Goal: Information Seeking & Learning: Learn about a topic

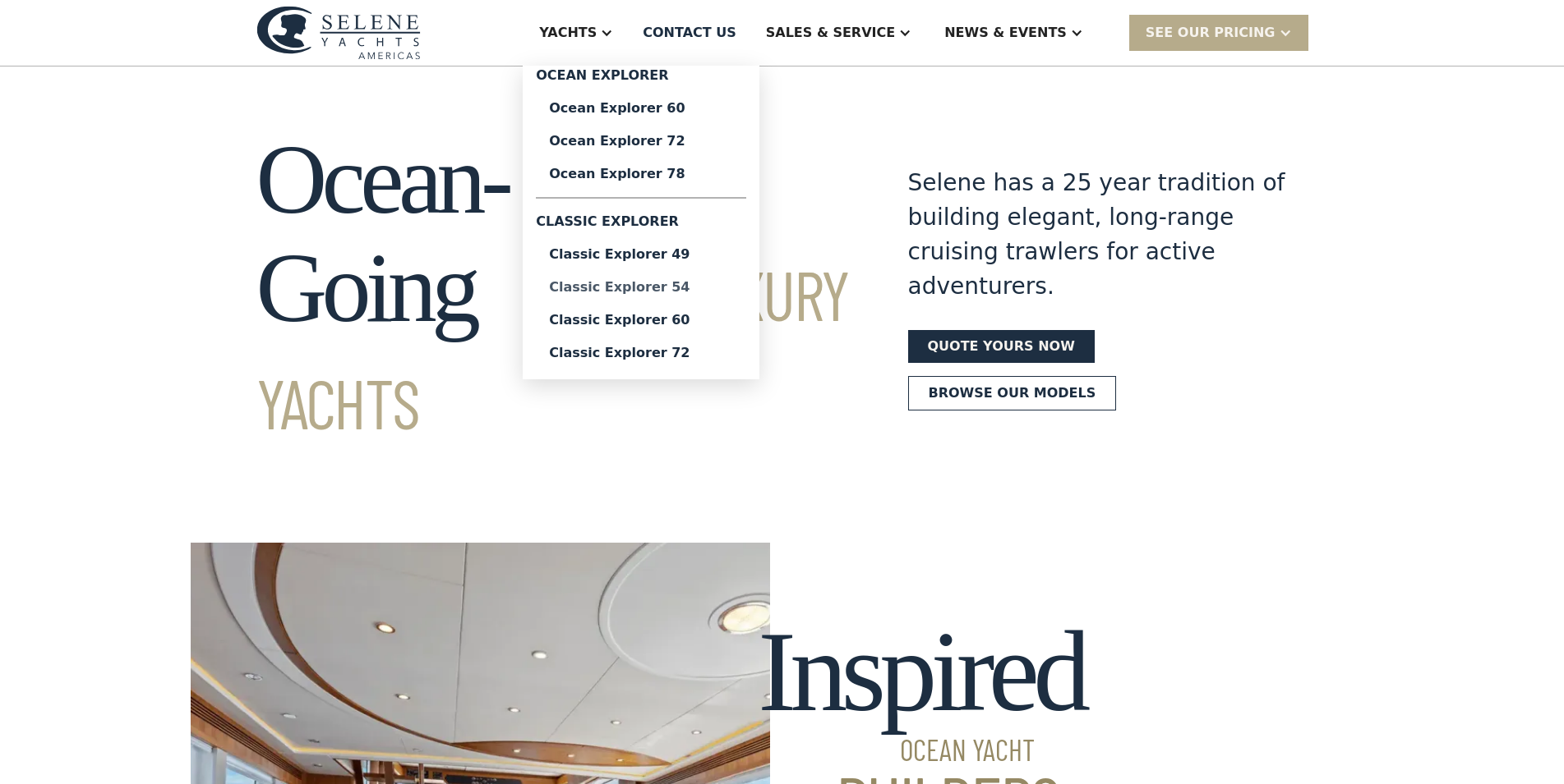
click at [695, 290] on div "Classic Explorer 54" at bounding box center [641, 287] width 184 height 13
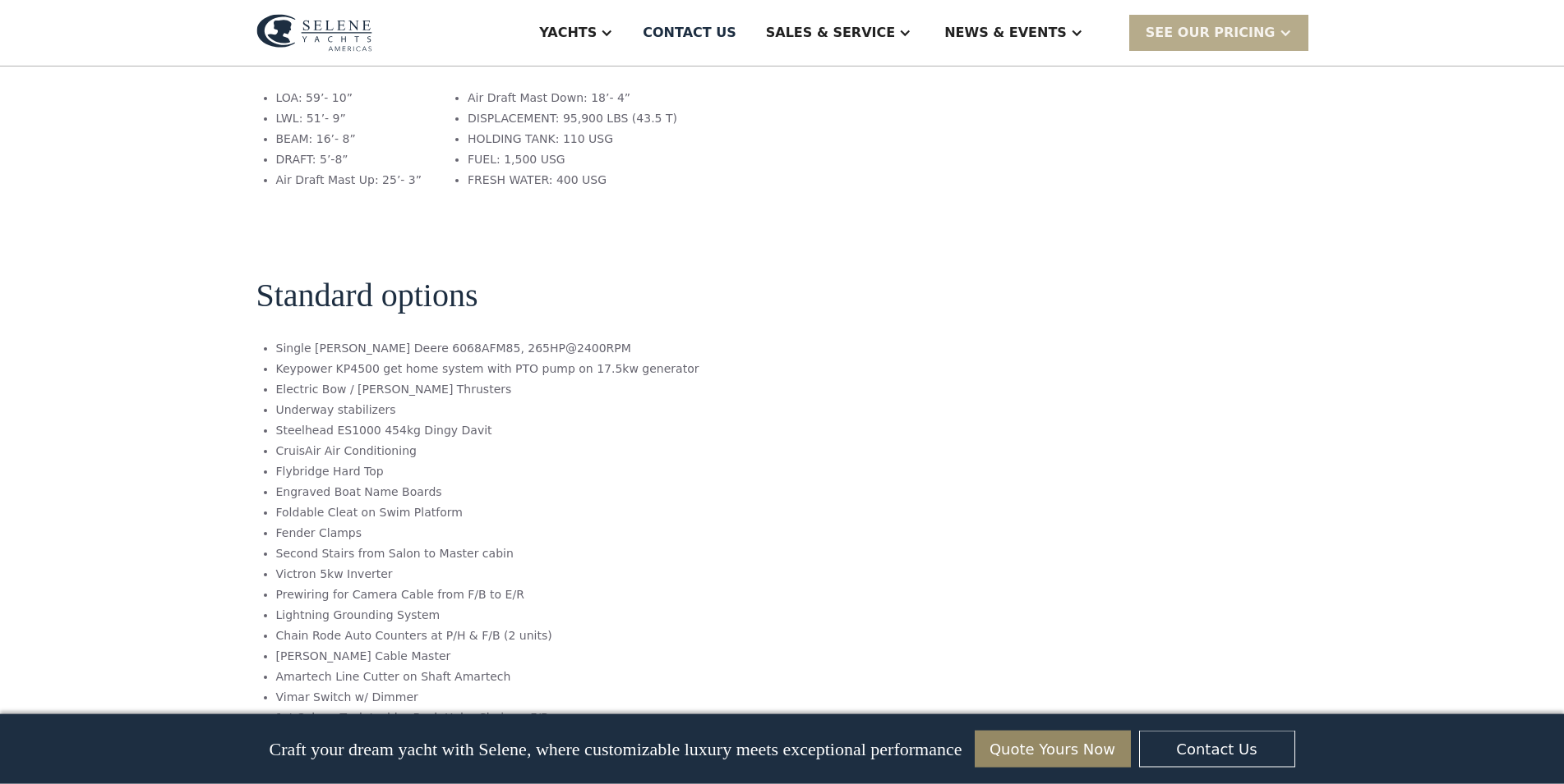
scroll to position [2345, 0]
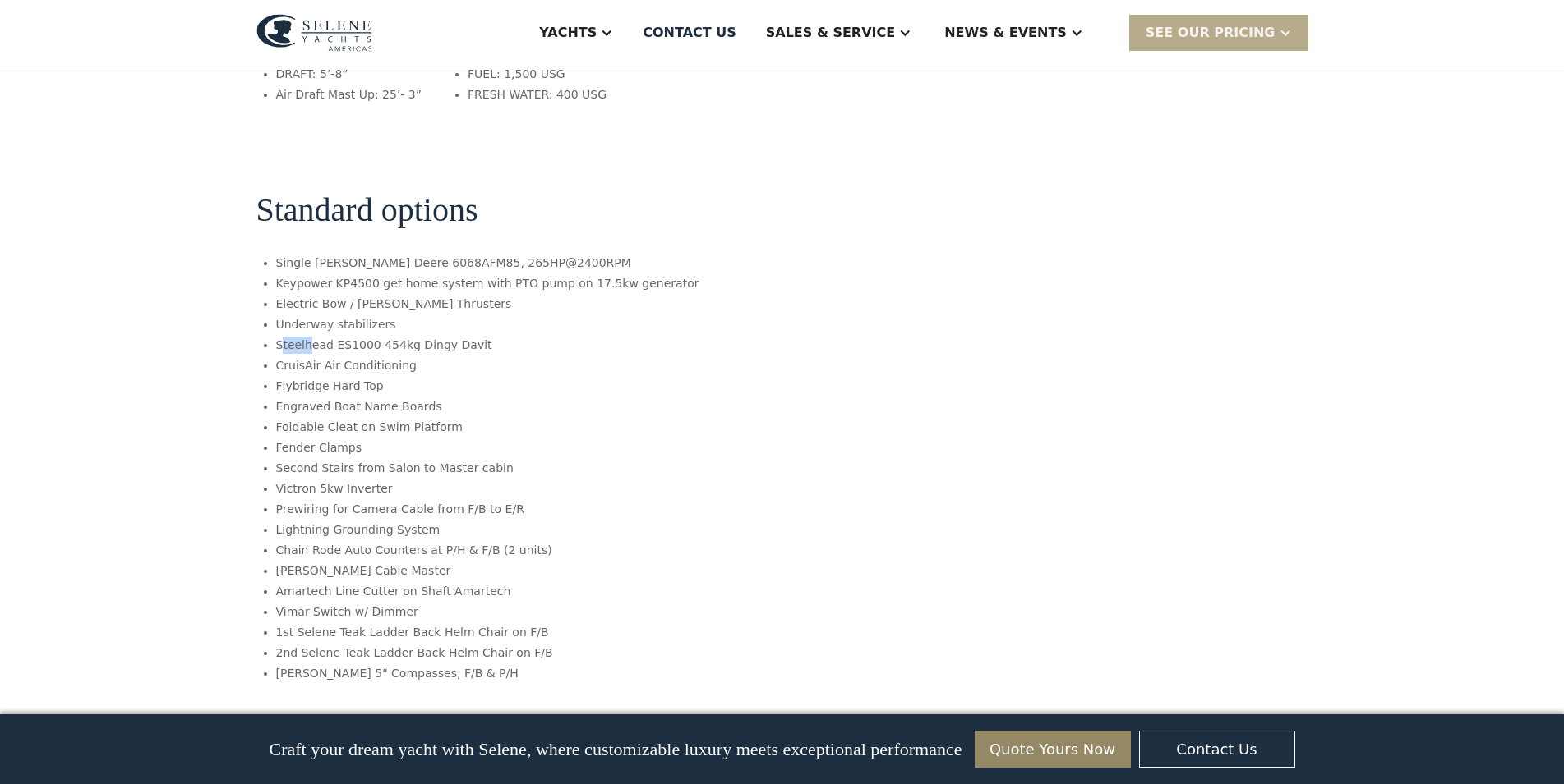
drag, startPoint x: 278, startPoint y: 211, endPoint x: 306, endPoint y: 212, distance: 28.0
click at [306, 337] on li "Steelhead ES1000 454kg Dingy Davit" at bounding box center [487, 345] width 424 height 17
drag, startPoint x: 274, startPoint y: 211, endPoint x: 323, endPoint y: 211, distance: 49.0
click at [323, 337] on li "Steelhead ES1000 454kg Dingy Davit" at bounding box center [487, 345] width 424 height 17
drag, startPoint x: 277, startPoint y: 209, endPoint x: 365, endPoint y: 211, distance: 88.0
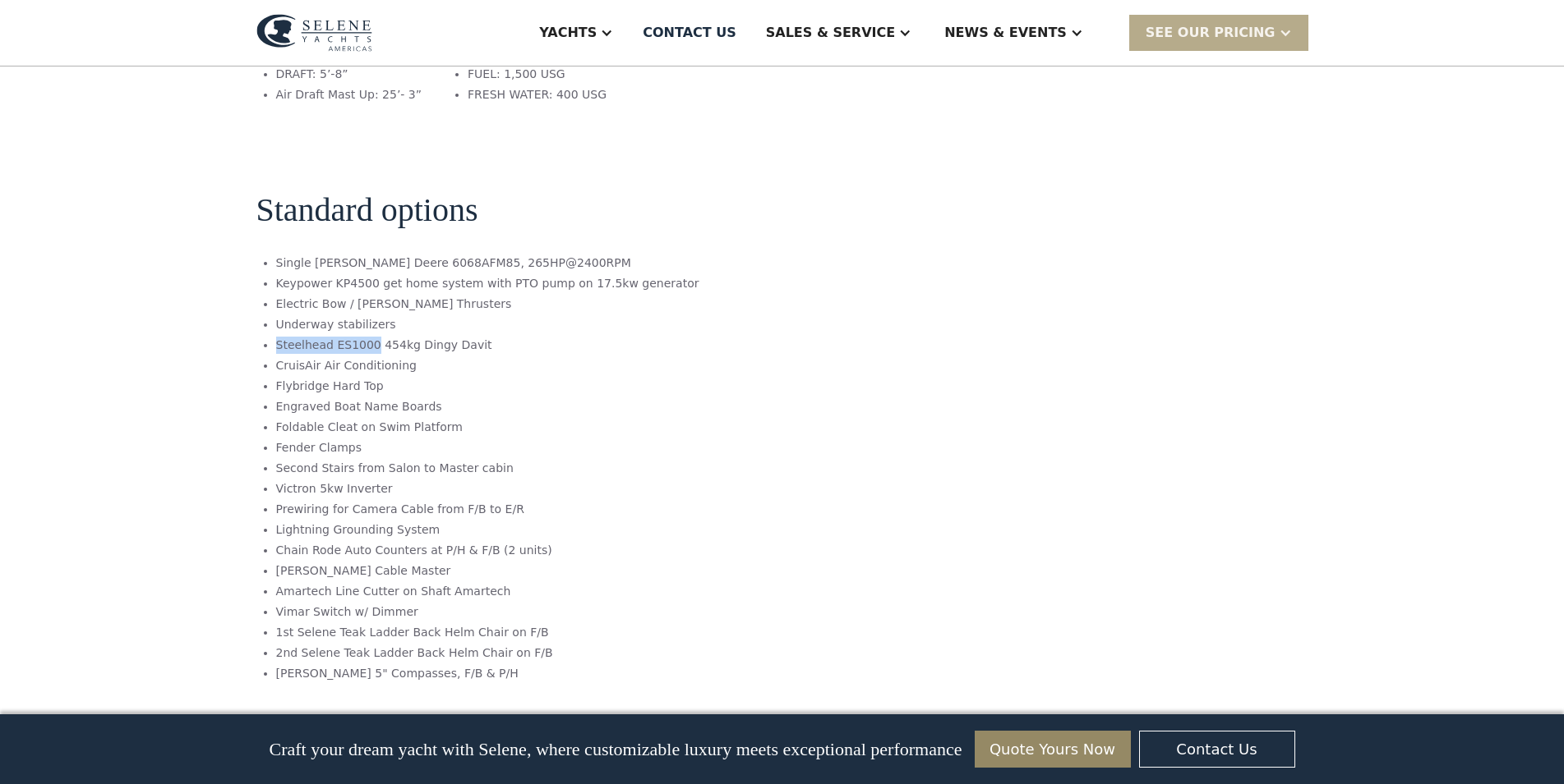
click at [365, 337] on li "Steelhead ES1000 454kg Dingy Davit" at bounding box center [487, 345] width 424 height 17
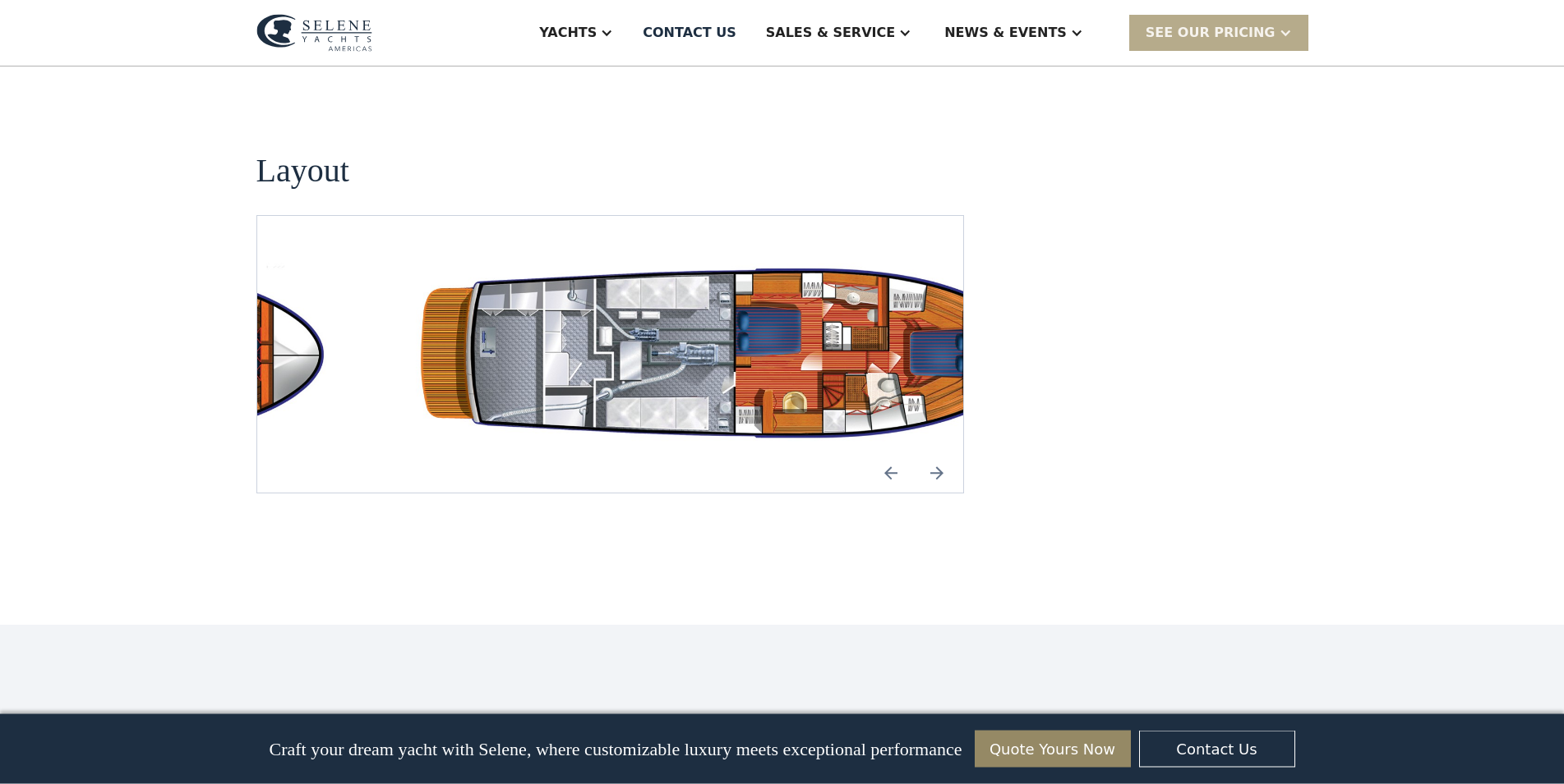
scroll to position [2932, 0]
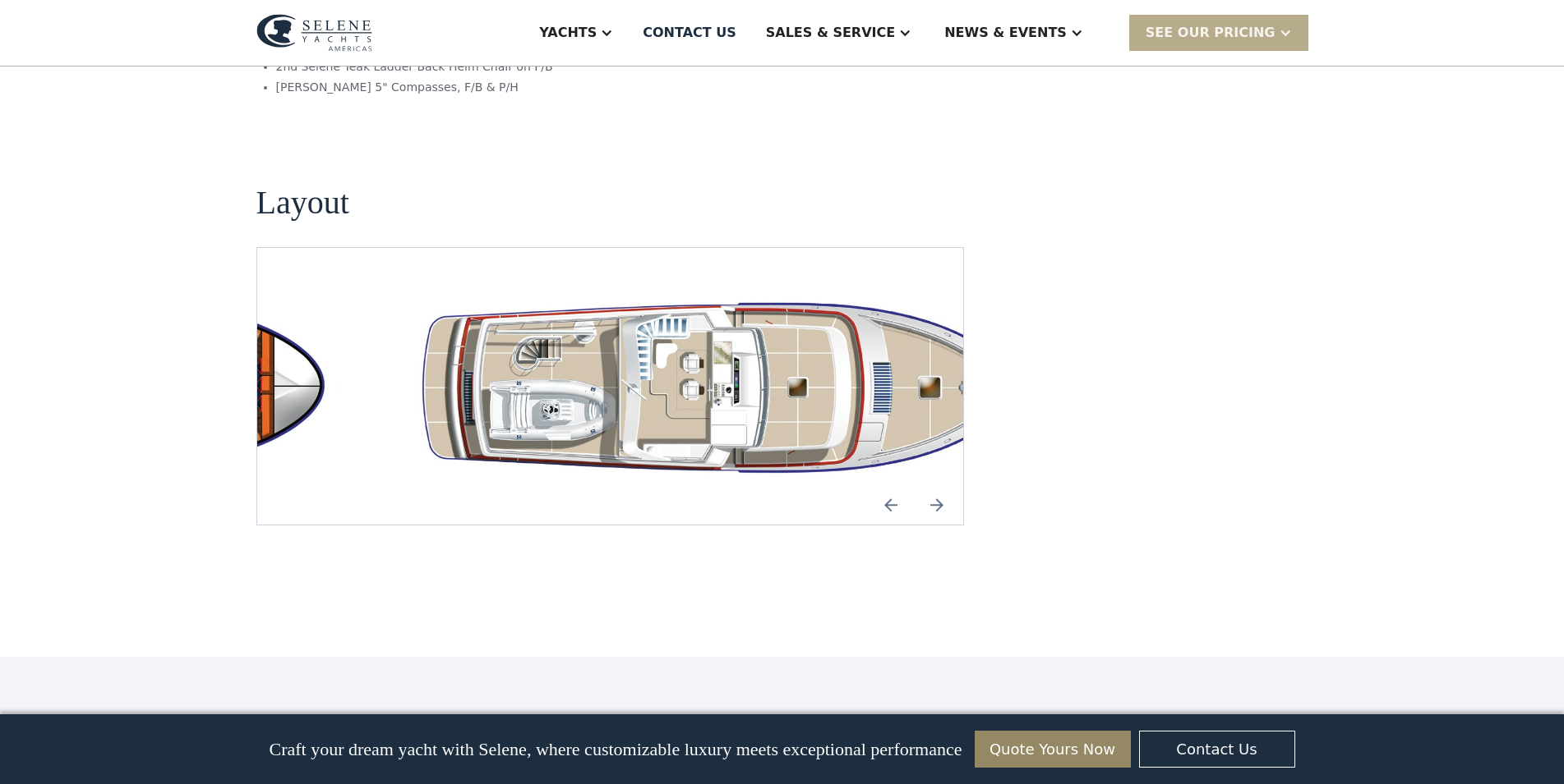
click at [895, 485] on img "Previous slide" at bounding box center [891, 505] width 40 height 40
click at [889, 485] on img "Previous slide" at bounding box center [891, 505] width 40 height 40
click at [932, 485] on img "Next slide" at bounding box center [937, 505] width 40 height 40
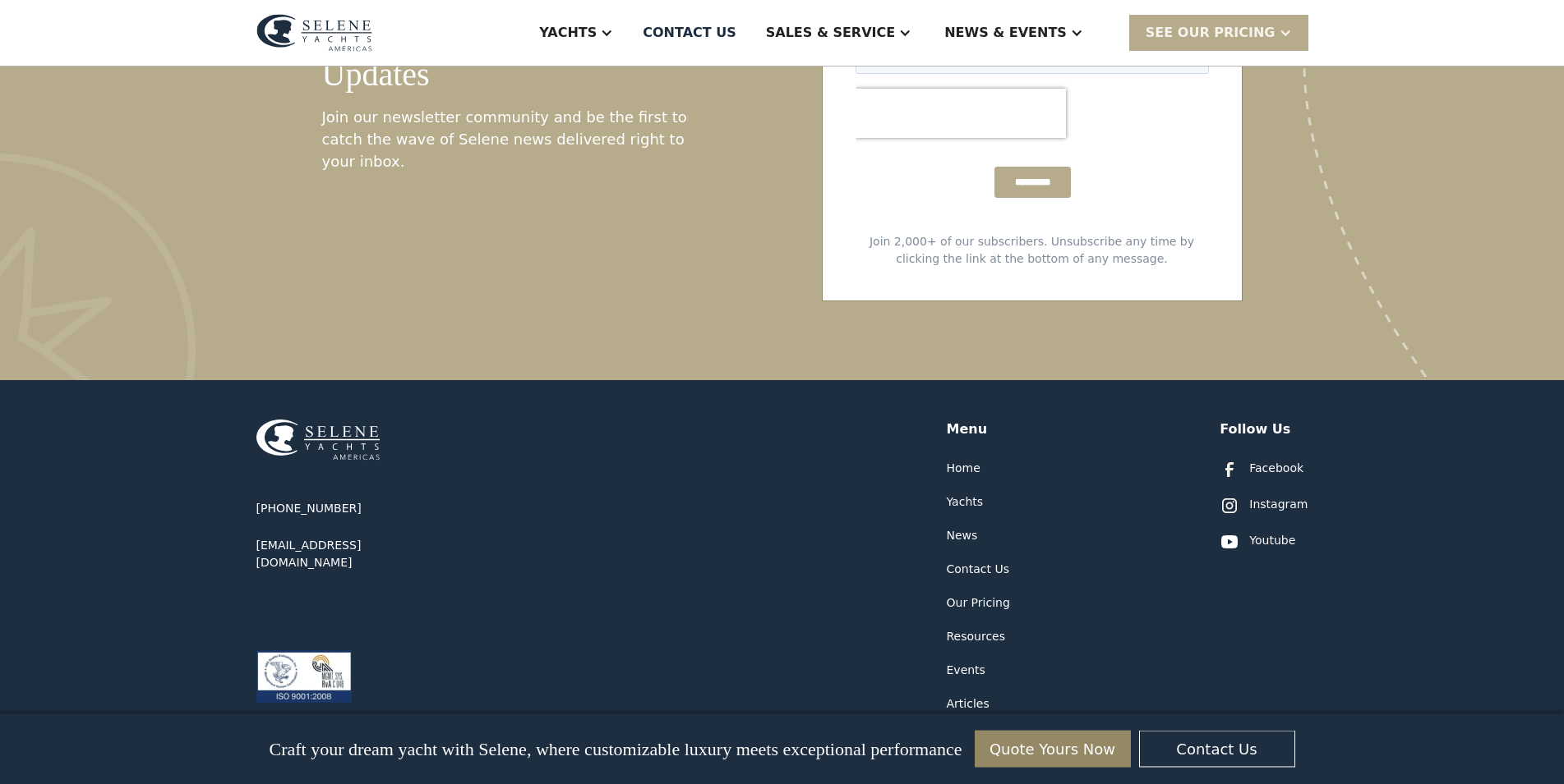
scroll to position [4459, 0]
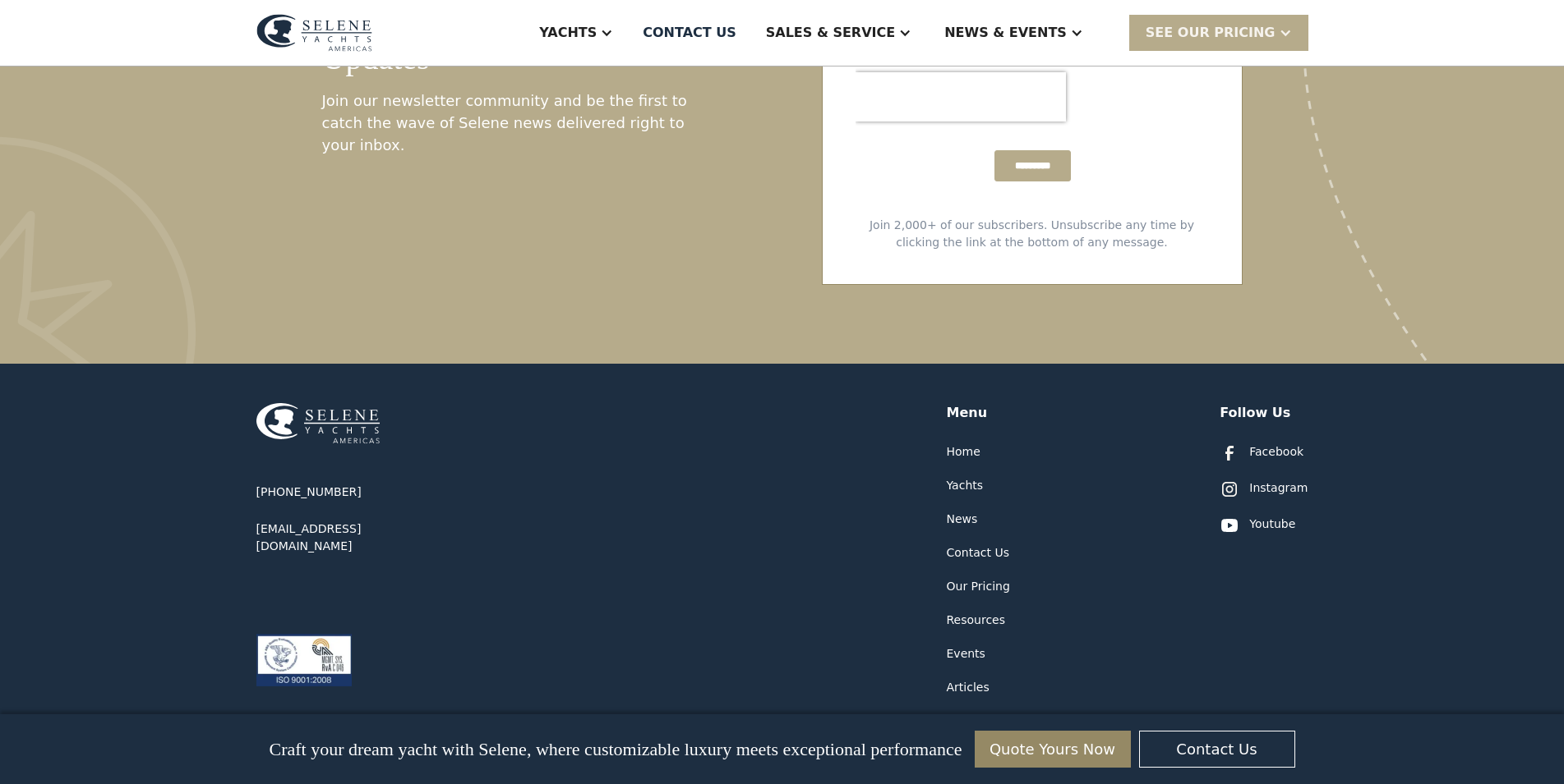
click at [985, 578] on div "Our Pricing" at bounding box center [978, 586] width 63 height 17
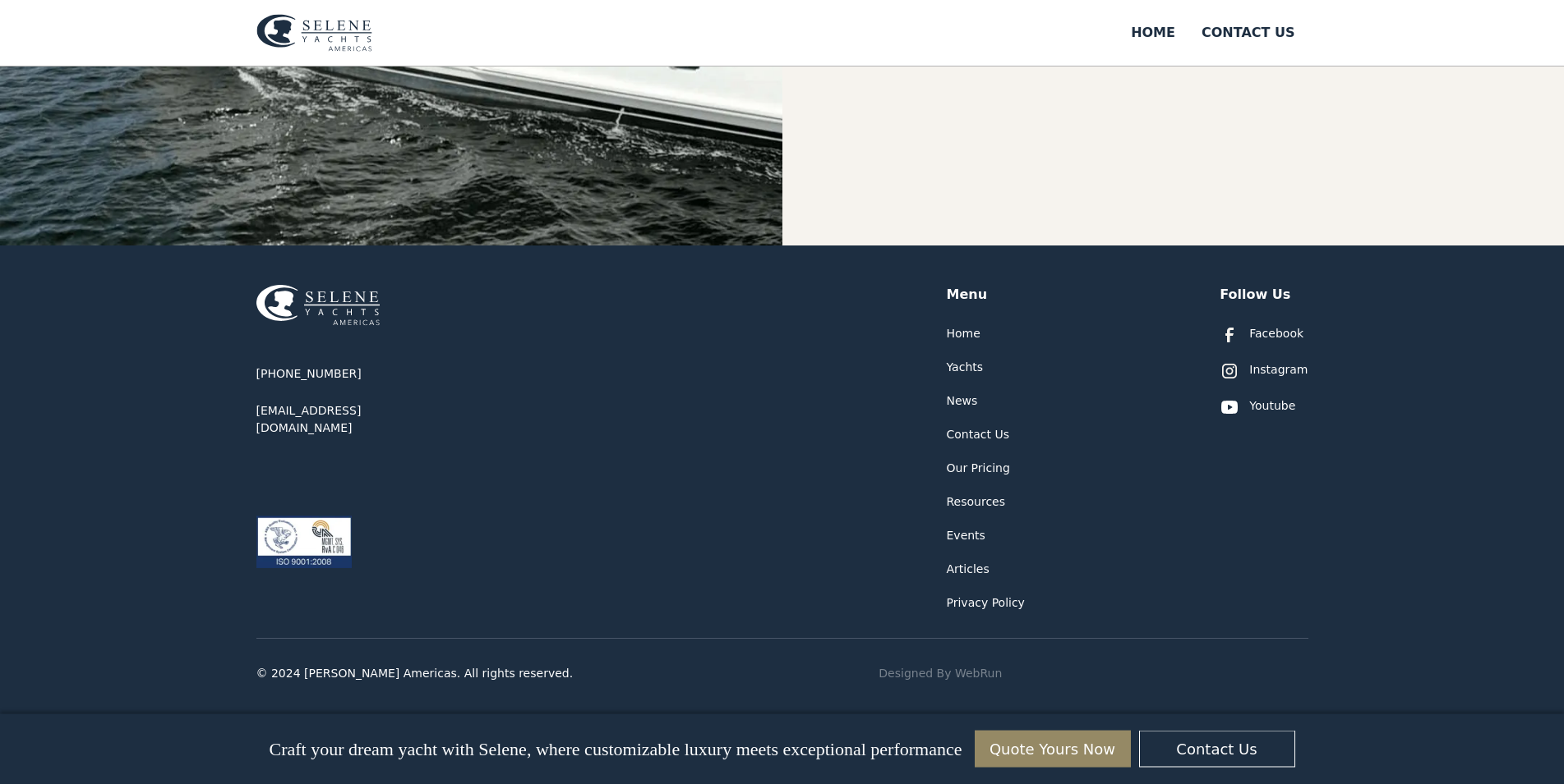
scroll to position [798, 0]
click at [1277, 330] on div "Facebook" at bounding box center [1276, 333] width 54 height 17
